Goal: Book appointment/travel/reservation

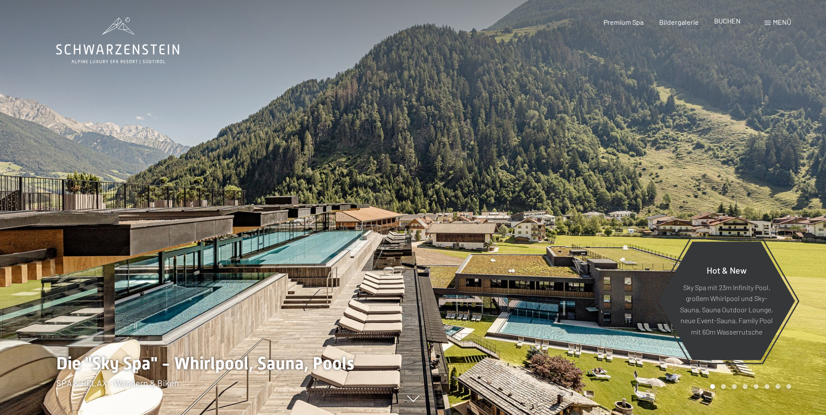
click at [721, 21] on span "BUCHEN" at bounding box center [727, 21] width 27 height 8
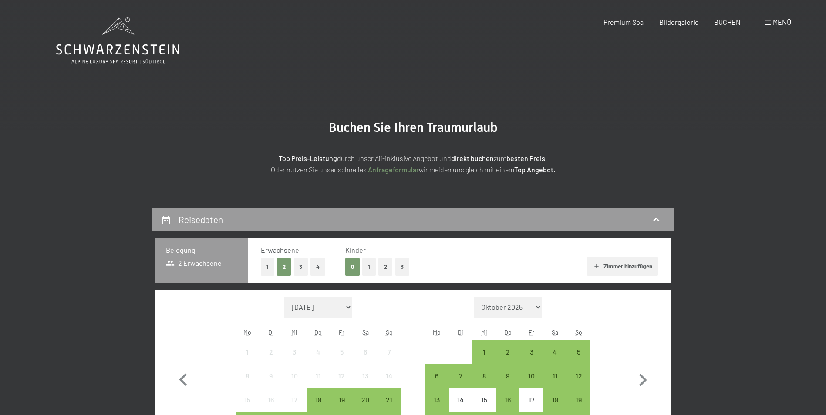
click at [769, 23] on span at bounding box center [768, 23] width 6 height 4
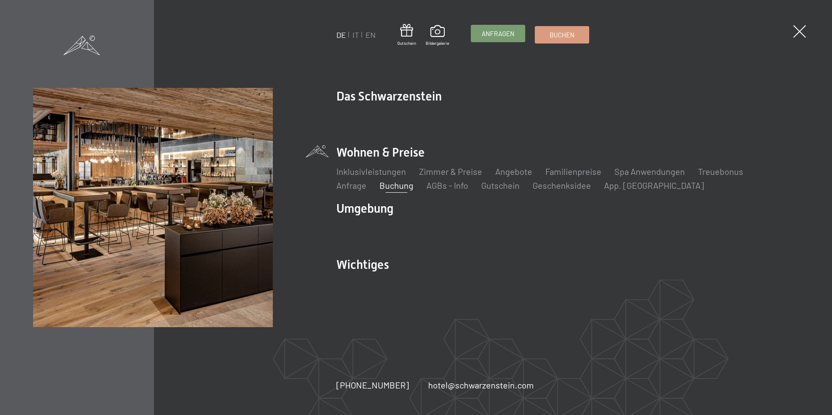
click at [497, 38] on span "Anfragen" at bounding box center [498, 33] width 33 height 9
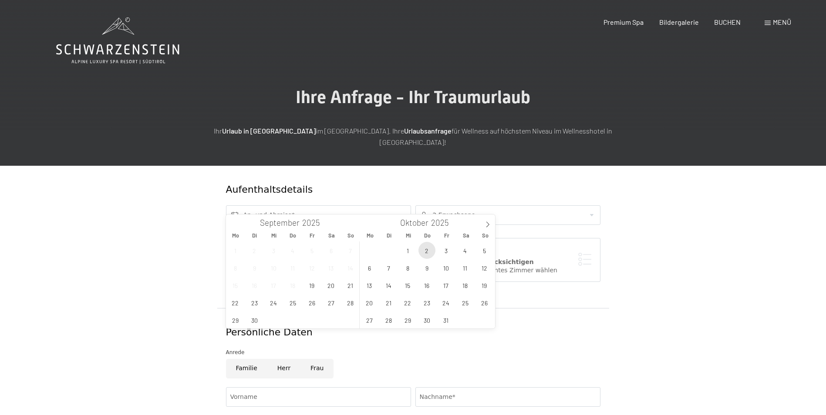
click at [428, 254] on span "2" at bounding box center [426, 250] width 17 height 17
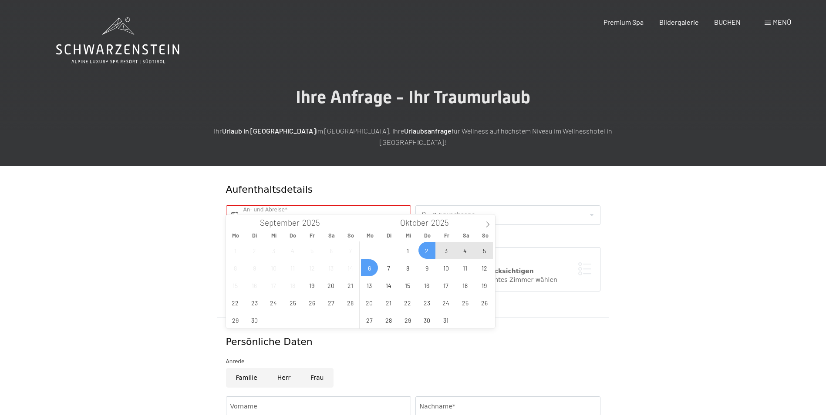
click at [371, 264] on span "6" at bounding box center [369, 267] width 17 height 17
type input "Do. 02.10.2025 - Mo. 06.10.2025"
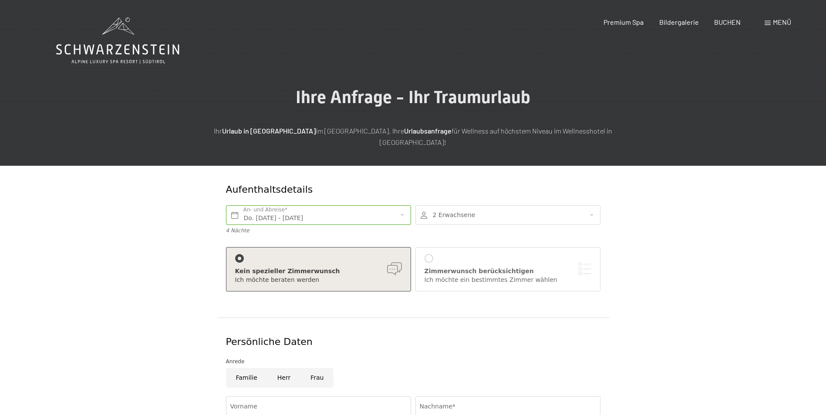
click at [588, 206] on div at bounding box center [507, 216] width 185 height 20
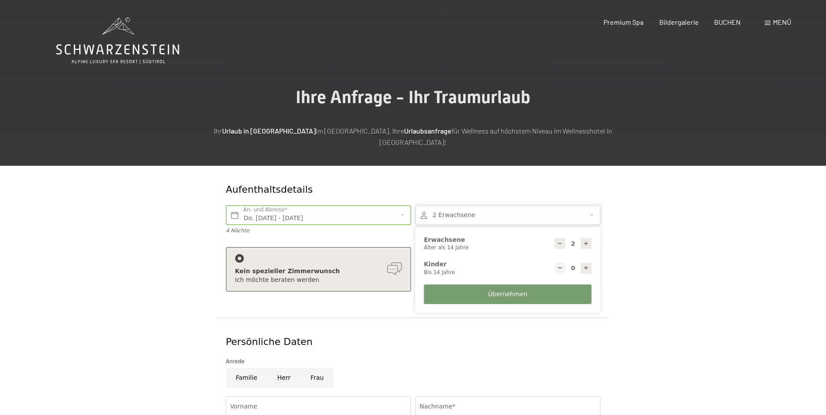
click at [559, 241] on icon at bounding box center [560, 244] width 6 height 6
type input "1"
click at [544, 285] on button "Übernehmen" at bounding box center [508, 295] width 168 height 20
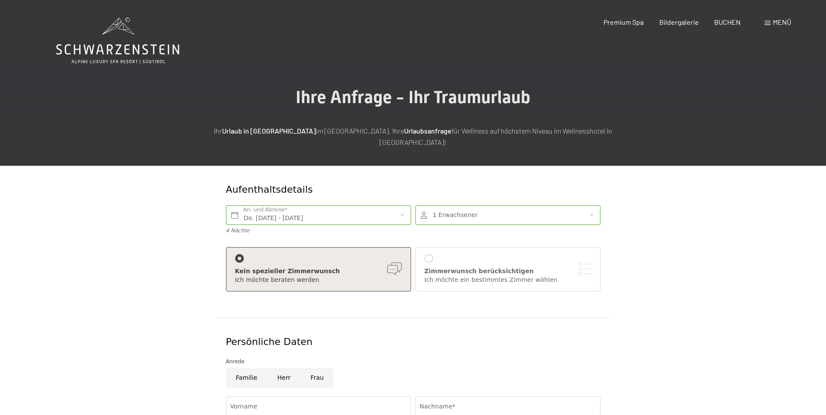
click at [457, 267] on div "Zimmerwunsch berücksichtigen" at bounding box center [508, 271] width 167 height 9
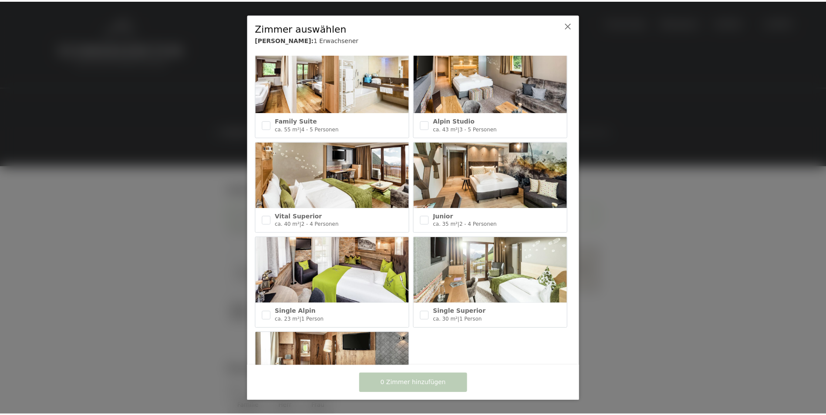
scroll to position [374, 0]
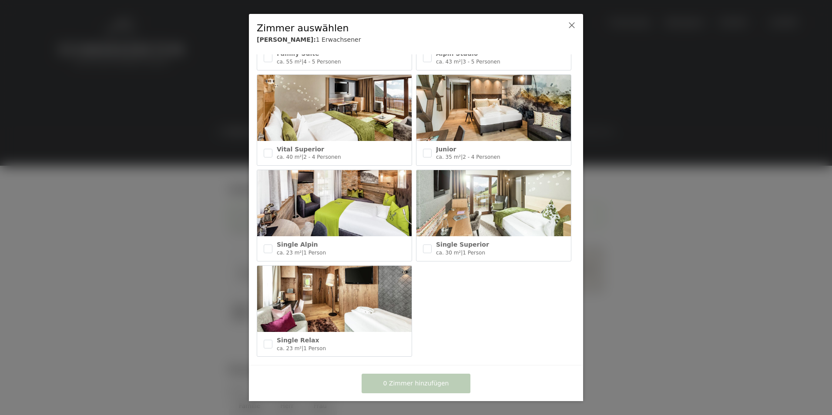
click at [352, 285] on img at bounding box center [334, 299] width 155 height 66
checkbox input "true"
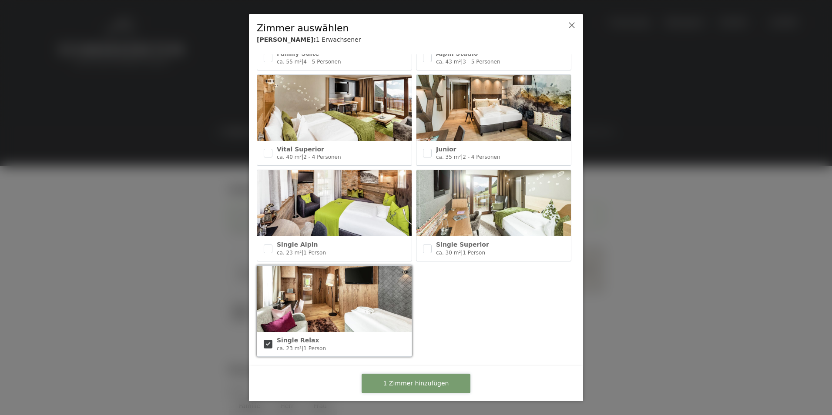
click at [401, 385] on span "1 Zimmer hinzufügen" at bounding box center [417, 384] width 66 height 9
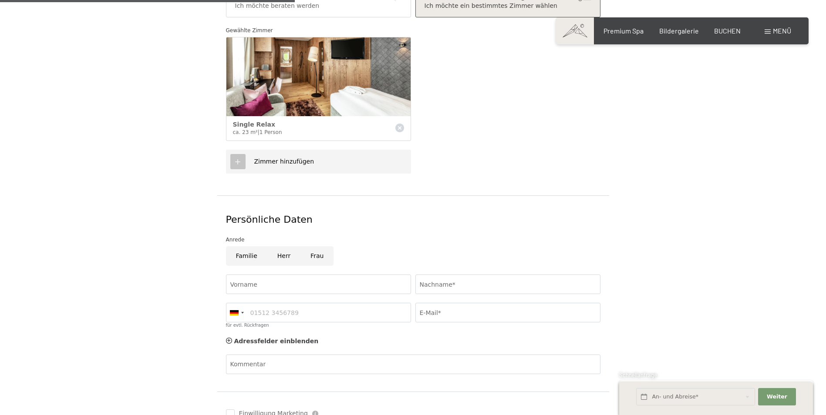
scroll to position [348, 0]
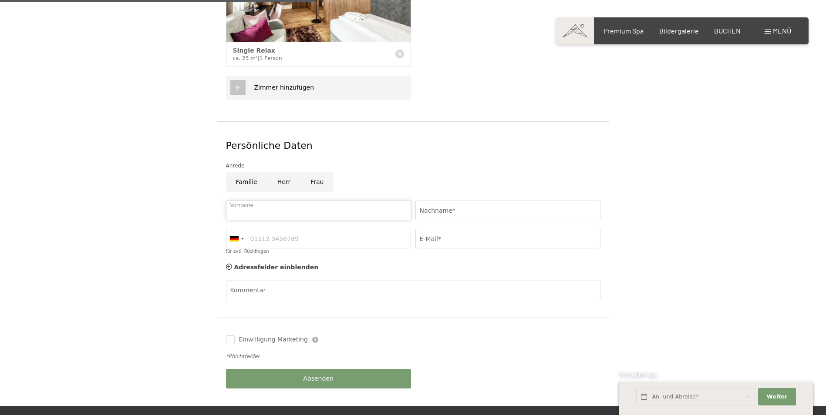
click at [254, 201] on input "Vorname" at bounding box center [318, 211] width 185 height 20
type input "Darkhan"
type input "Zhumatov"
type input "015111341366"
type input "darkhanzhumatov@gmail.com"
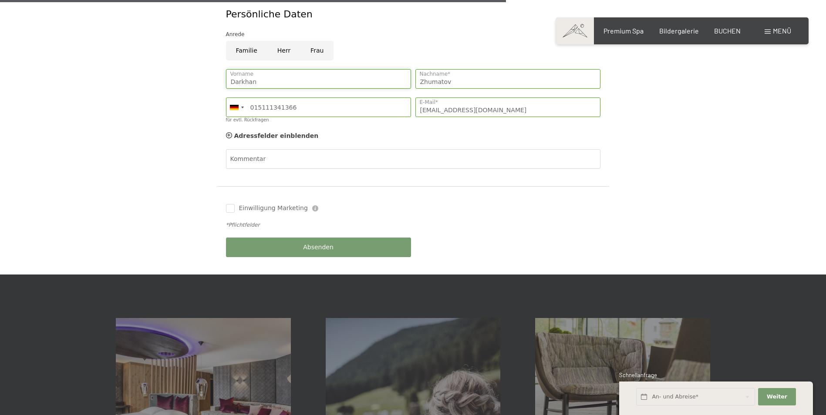
scroll to position [479, 0]
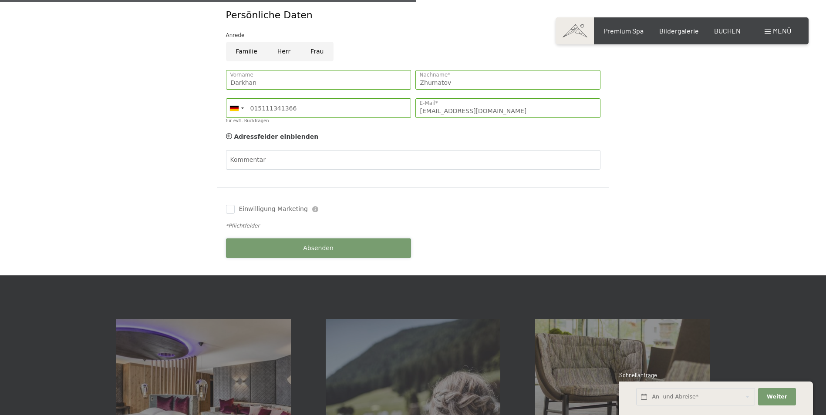
click at [286, 240] on button "Absenden" at bounding box center [318, 249] width 185 height 20
